Goal: Navigation & Orientation: Go to known website

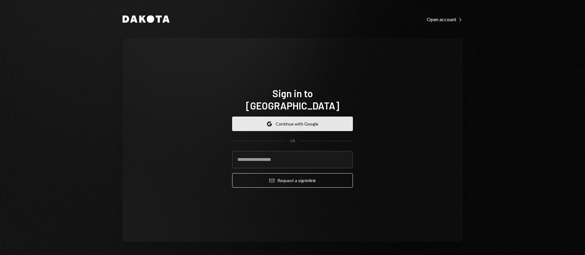
click at [326, 119] on button "Google Continue with Google" at bounding box center [292, 124] width 121 height 14
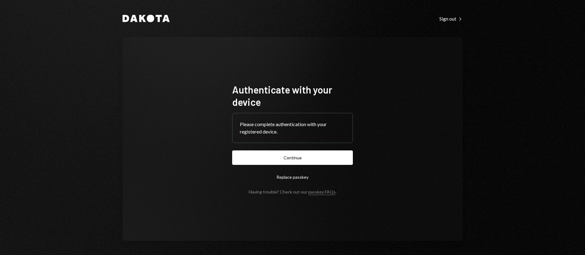
click at [322, 161] on button "Continue" at bounding box center [292, 157] width 121 height 14
